Goal: Task Accomplishment & Management: Manage account settings

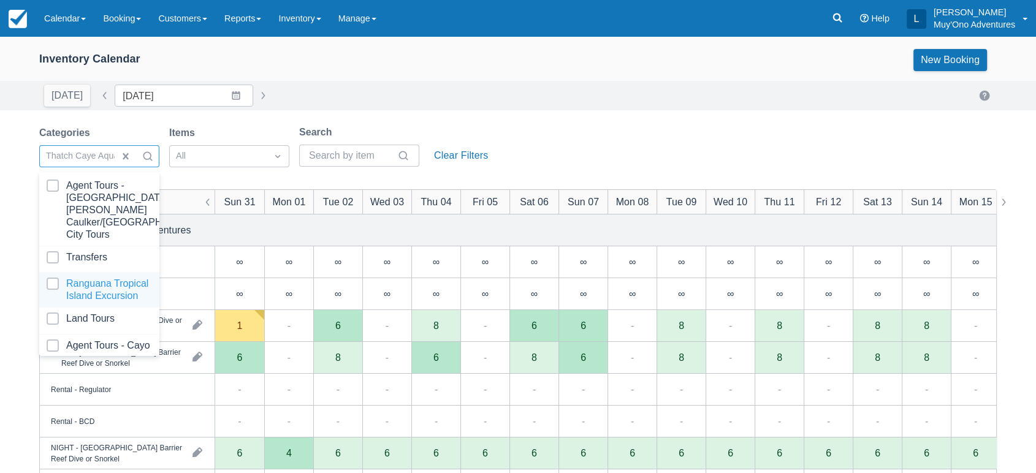
scroll to position [122, 0]
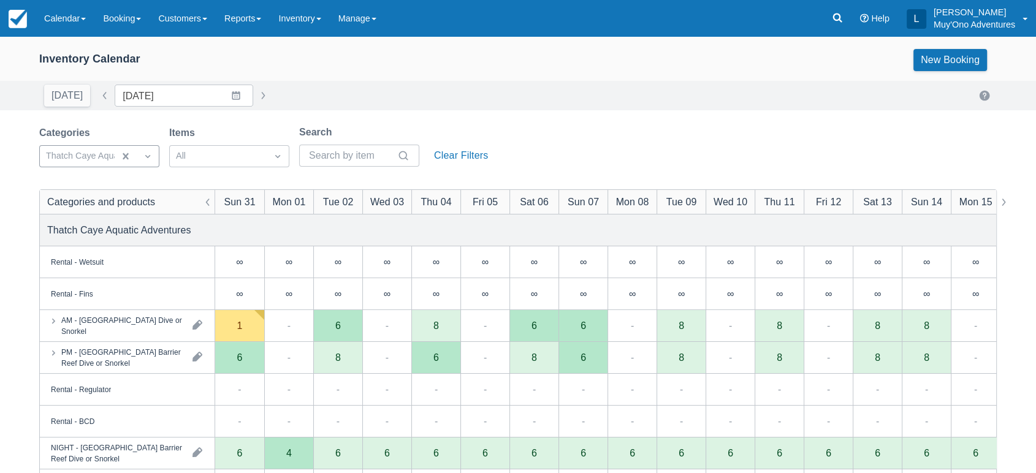
click at [401, 92] on div "Today Date 08/31/25 Navigate forward to interact with the calendar and select a…" at bounding box center [518, 96] width 958 height 22
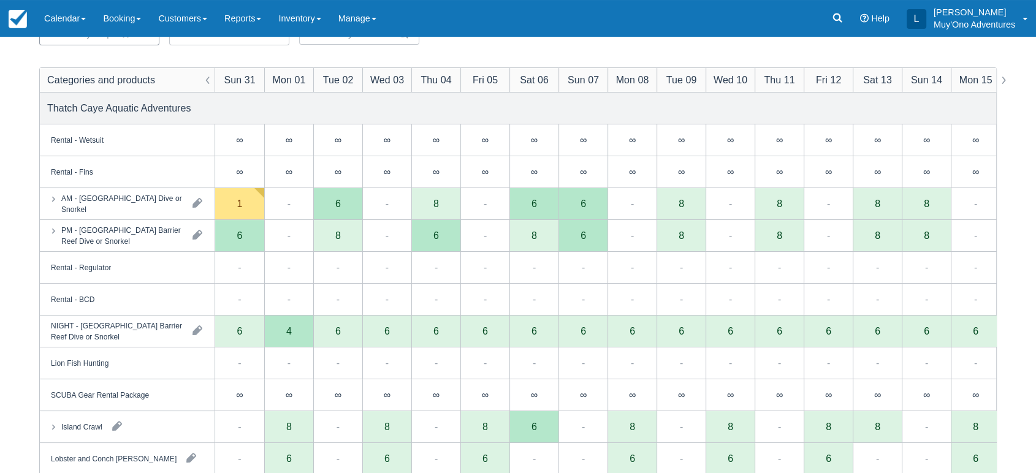
scroll to position [123, 0]
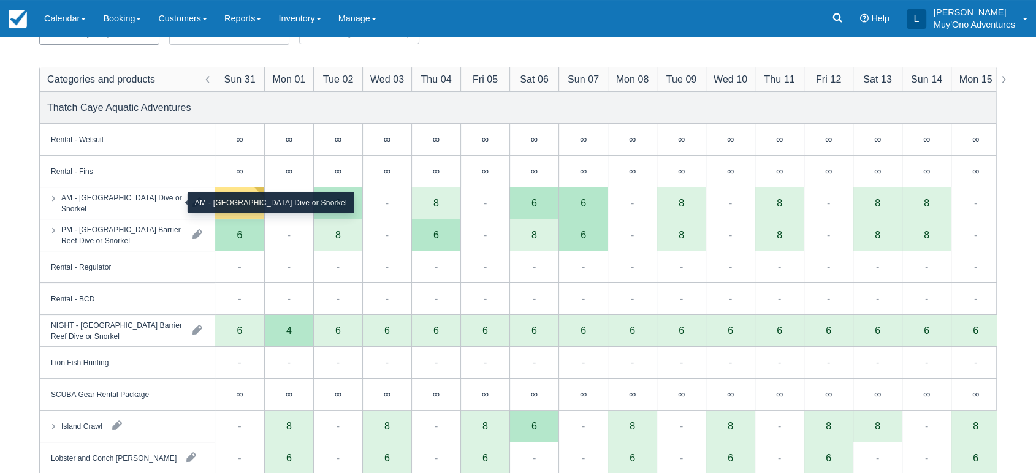
click at [153, 205] on div "AM - [GEOGRAPHIC_DATA] Dive or Snorkel" at bounding box center [121, 203] width 121 height 22
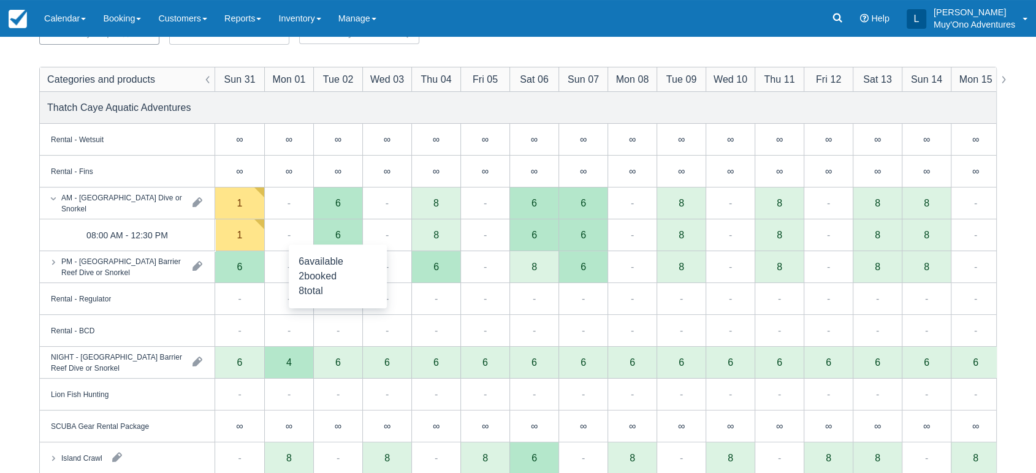
click at [346, 242] on div "6" at bounding box center [337, 235] width 49 height 32
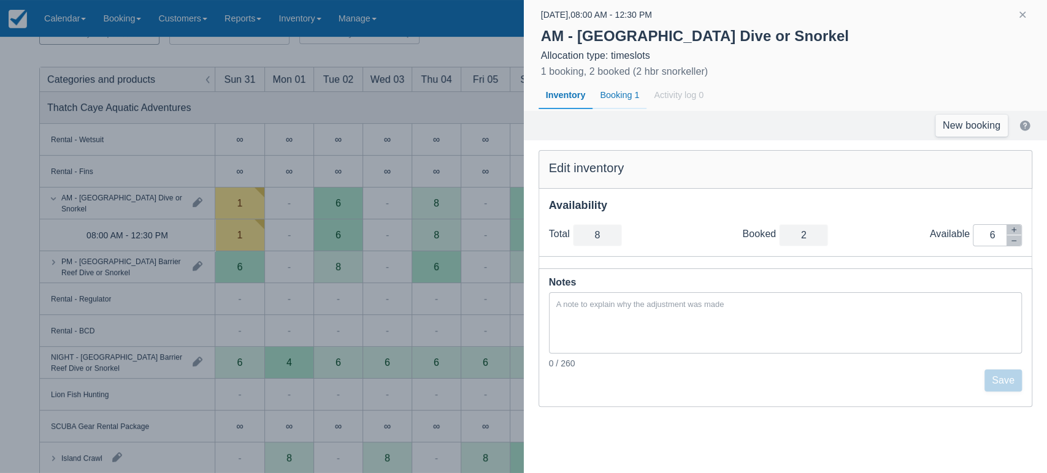
click at [628, 89] on div "Booking 1" at bounding box center [619, 96] width 54 height 28
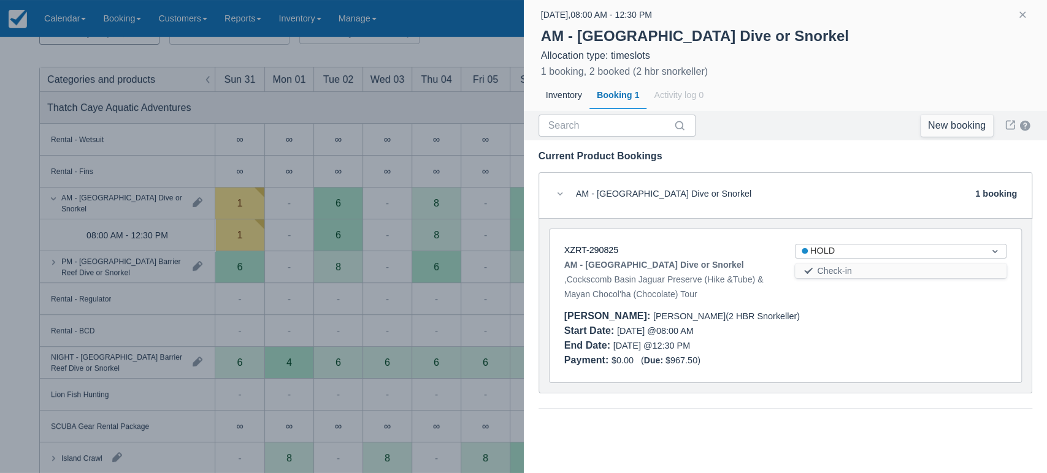
click at [421, 118] on div at bounding box center [523, 236] width 1047 height 473
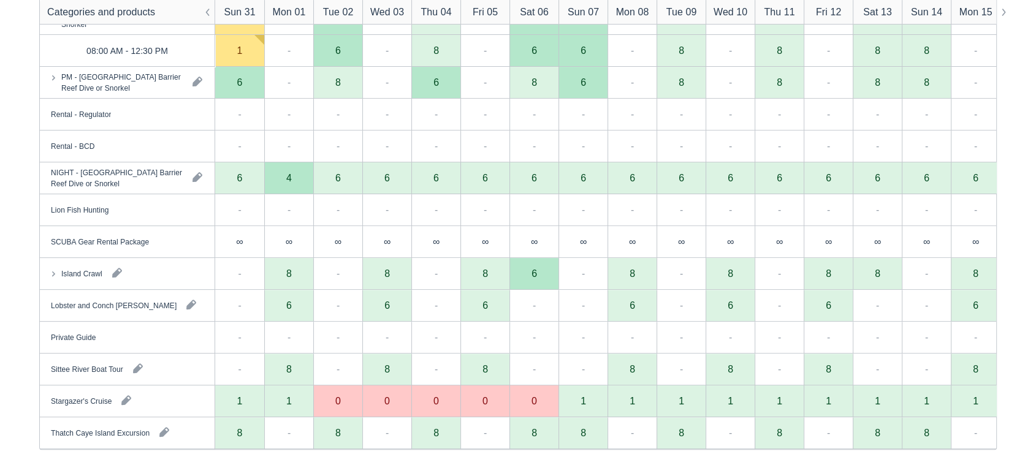
scroll to position [0, 0]
